Goal: Information Seeking & Learning: Learn about a topic

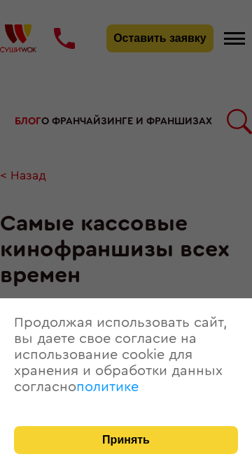
scroll to position [280, 0]
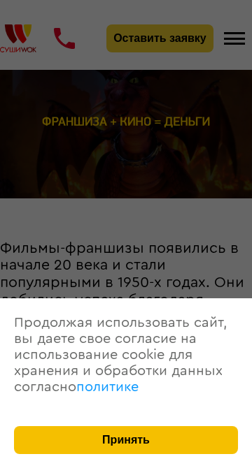
click at [238, 454] on button "Принять" at bounding box center [126, 440] width 224 height 28
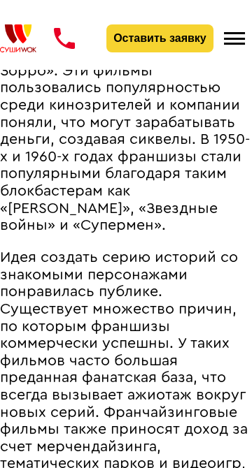
scroll to position [769, 0]
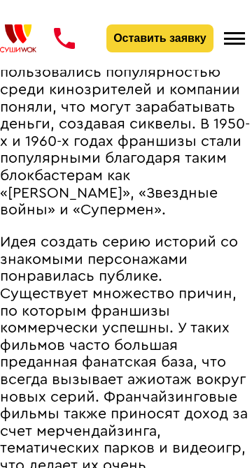
drag, startPoint x: 700, startPoint y: 383, endPoint x: 820, endPoint y: 396, distance: 120.2
drag, startPoint x: 731, startPoint y: 376, endPoint x: 891, endPoint y: 409, distance: 163.4
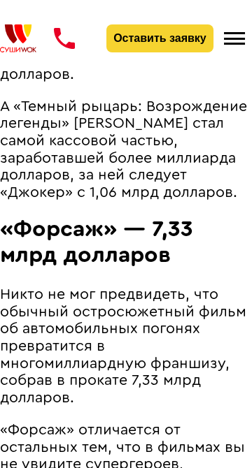
scroll to position [2308, 0]
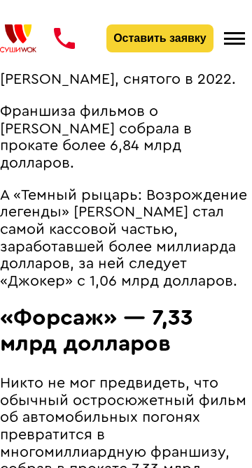
drag, startPoint x: 692, startPoint y: 263, endPoint x: 910, endPoint y: 303, distance: 221.0
drag, startPoint x: 593, startPoint y: 354, endPoint x: 851, endPoint y: 351, distance: 258.7
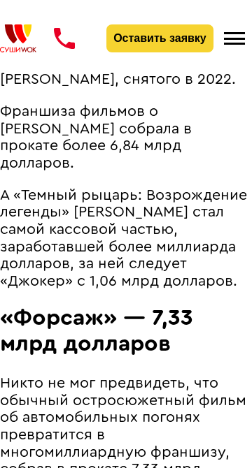
drag, startPoint x: 708, startPoint y: 340, endPoint x: 884, endPoint y: 391, distance: 182.7
drag, startPoint x: 764, startPoint y: 396, endPoint x: 951, endPoint y: 443, distance: 192.3
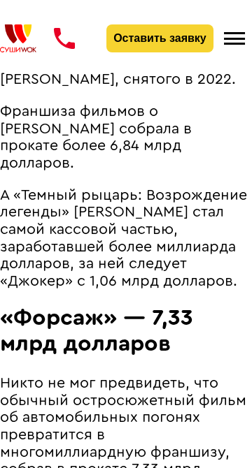
drag, startPoint x: 961, startPoint y: 421, endPoint x: 1021, endPoint y: 442, distance: 63.7
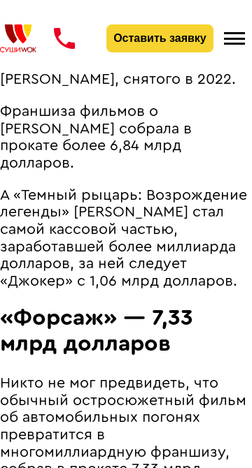
drag, startPoint x: 691, startPoint y: 282, endPoint x: 844, endPoint y: 314, distance: 156.4
drag, startPoint x: 810, startPoint y: 287, endPoint x: 877, endPoint y: 309, distance: 70.1
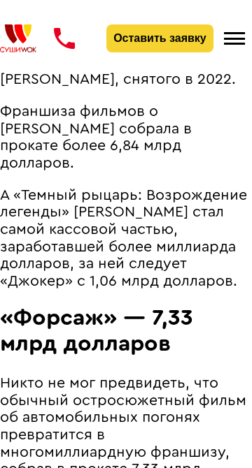
drag, startPoint x: 821, startPoint y: 296, endPoint x: 948, endPoint y: 337, distance: 133.1
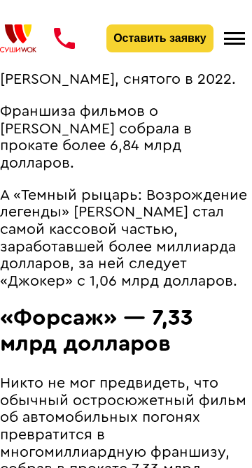
drag, startPoint x: 626, startPoint y: 252, endPoint x: 826, endPoint y: 306, distance: 206.9
drag, startPoint x: 717, startPoint y: 208, endPoint x: 1033, endPoint y: 224, distance: 317.1
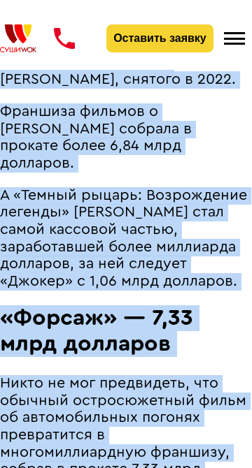
drag, startPoint x: 949, startPoint y: 218, endPoint x: 1124, endPoint y: 250, distance: 178.4
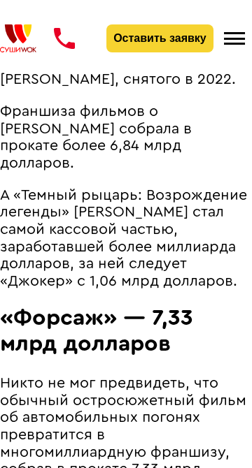
drag, startPoint x: 1007, startPoint y: 226, endPoint x: 1102, endPoint y: 245, distance: 97.8
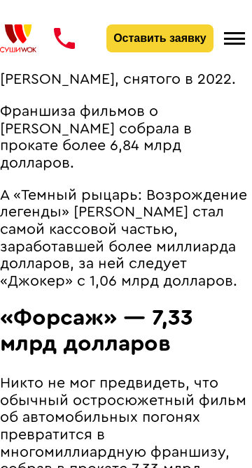
drag, startPoint x: 1057, startPoint y: 230, endPoint x: 1110, endPoint y: 246, distance: 55.5
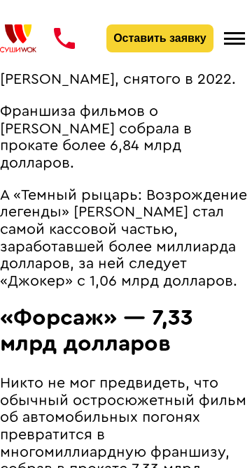
drag, startPoint x: 868, startPoint y: 254, endPoint x: 1094, endPoint y: 264, distance: 226.7
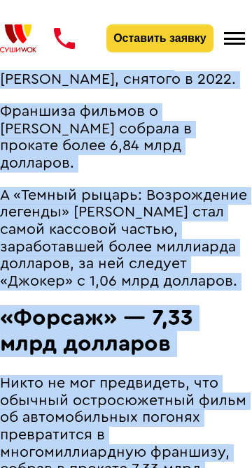
drag, startPoint x: 921, startPoint y: 221, endPoint x: 1119, endPoint y: 246, distance: 200.1
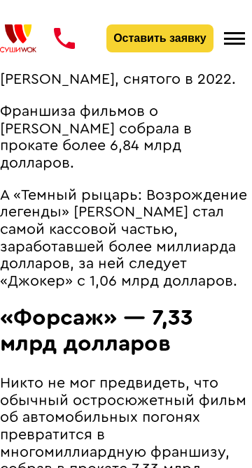
drag, startPoint x: 952, startPoint y: 229, endPoint x: 1081, endPoint y: 240, distance: 129.1
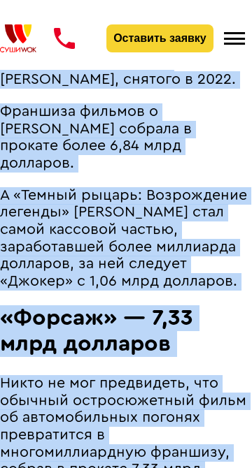
drag, startPoint x: 882, startPoint y: 222, endPoint x: 1109, endPoint y: 245, distance: 227.7
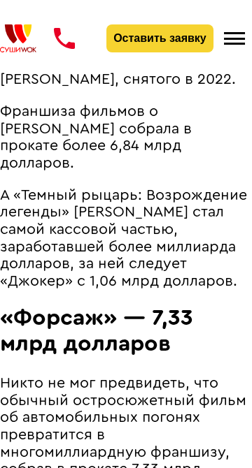
drag, startPoint x: 786, startPoint y: 249, endPoint x: 1046, endPoint y: 266, distance: 259.9
